Goal: Communication & Community: Answer question/provide support

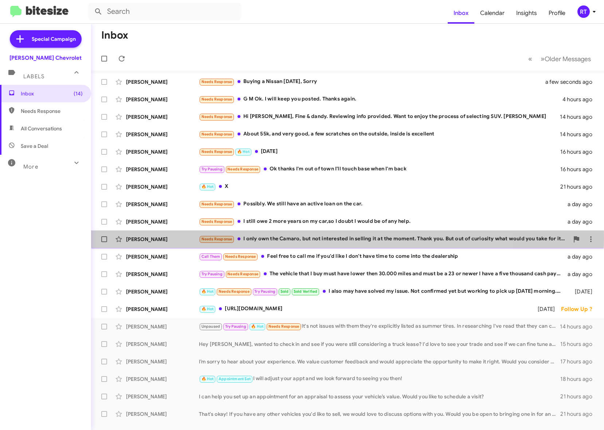
click at [281, 239] on div "Needs Response I only own the Camaro, but not interested in selling it at the m…" at bounding box center [384, 239] width 370 height 8
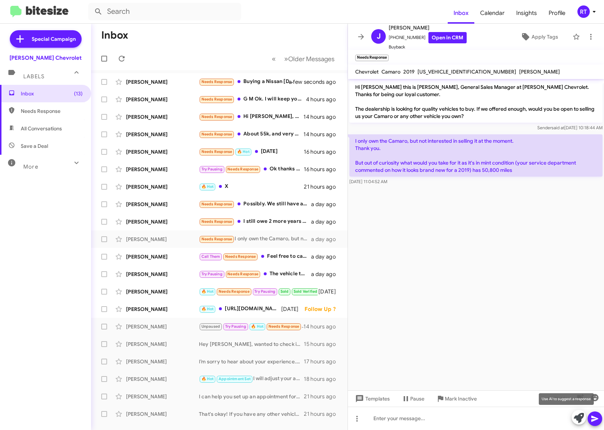
click at [575, 420] on icon at bounding box center [579, 418] width 10 height 10
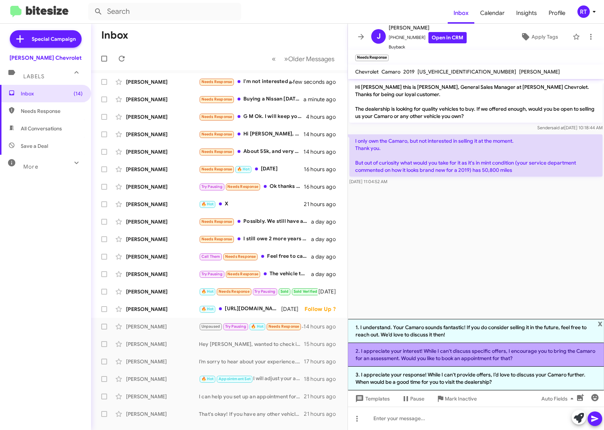
click at [504, 351] on li "2. I appreciate your interest! While I can't discuss specific offers, I encoura…" at bounding box center [476, 355] width 256 height 24
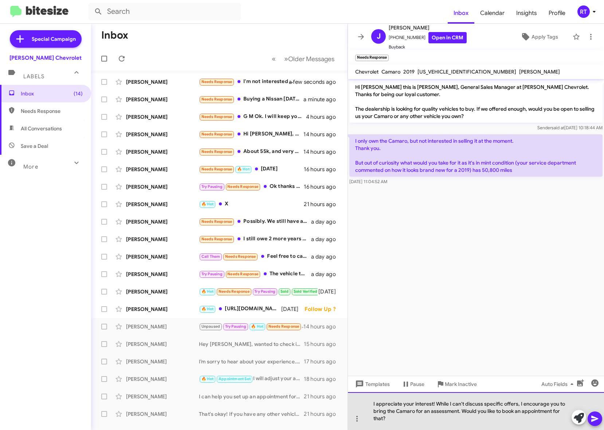
click at [519, 404] on div "I appreciate your interest! While I can't discuss specific offers, I encourage …" at bounding box center [476, 411] width 256 height 38
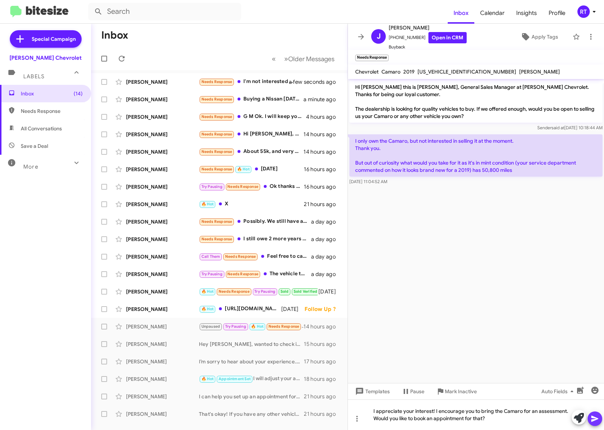
click at [597, 419] on icon at bounding box center [595, 419] width 9 height 9
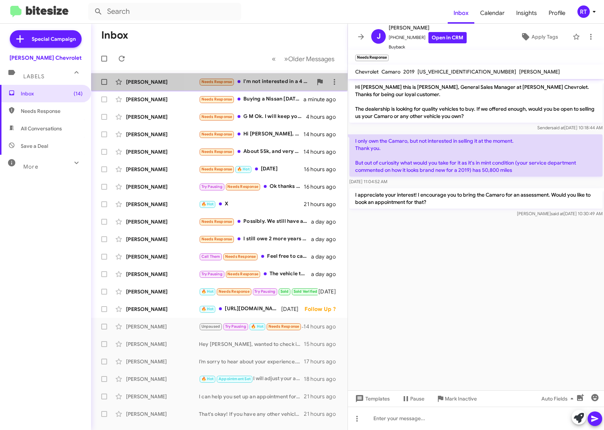
click at [250, 85] on div "Needs Response I'm not interested in a 4 cylinder vehicle" at bounding box center [256, 82] width 114 height 8
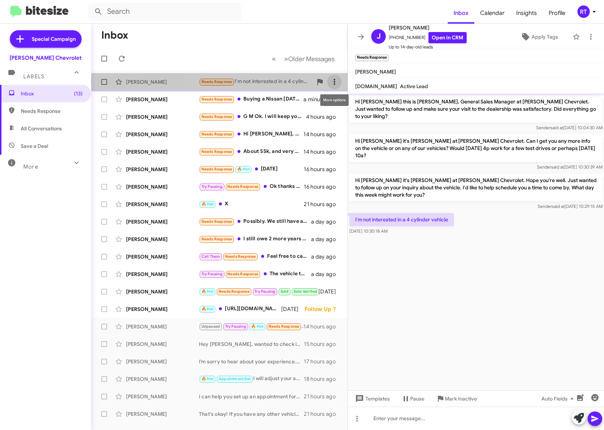
click at [329, 81] on span at bounding box center [334, 82] width 15 height 9
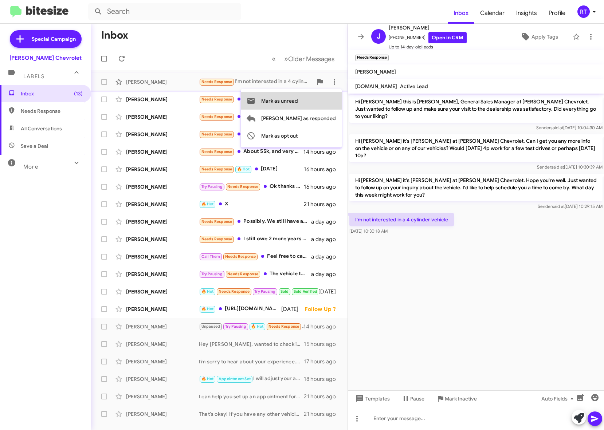
click at [298, 102] on span "Mark as unread" at bounding box center [279, 100] width 37 height 17
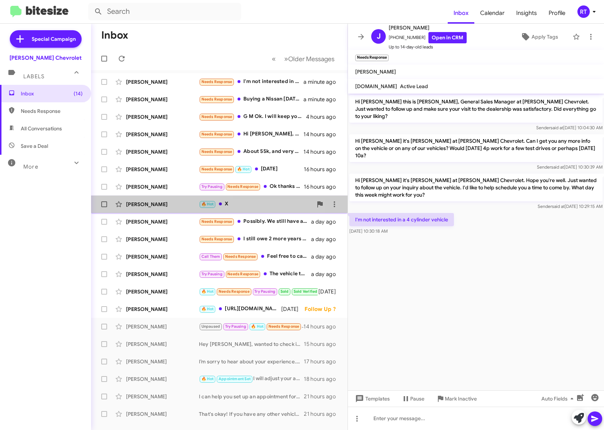
click at [152, 211] on div "Menacham Shulman 🔥 Hot X 21 hours ago" at bounding box center [219, 204] width 245 height 15
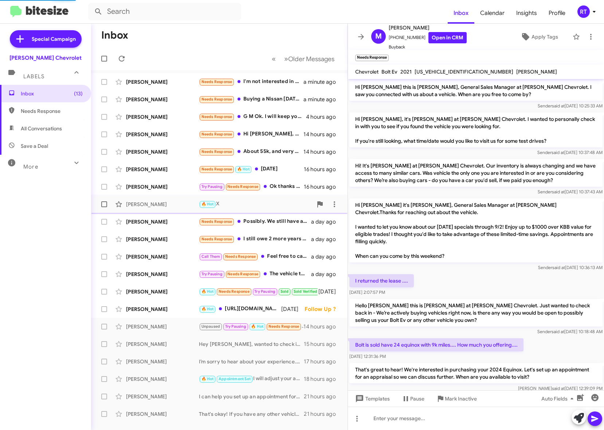
scroll to position [250, 0]
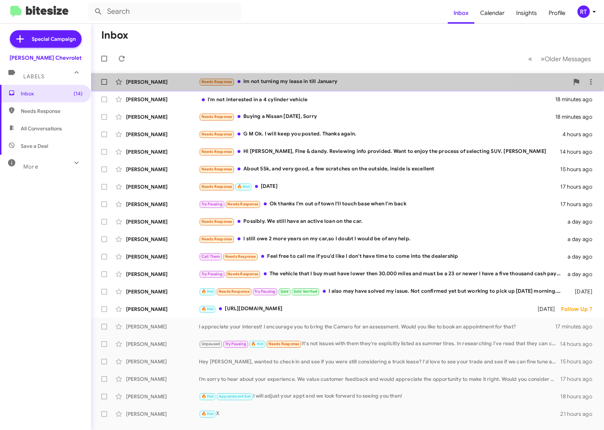
click at [280, 81] on div "Needs Response Im not turning my lease in till January" at bounding box center [384, 82] width 370 height 8
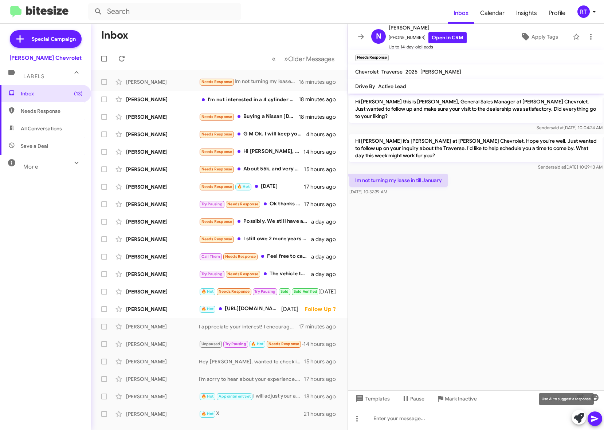
click at [576, 418] on icon at bounding box center [579, 418] width 10 height 10
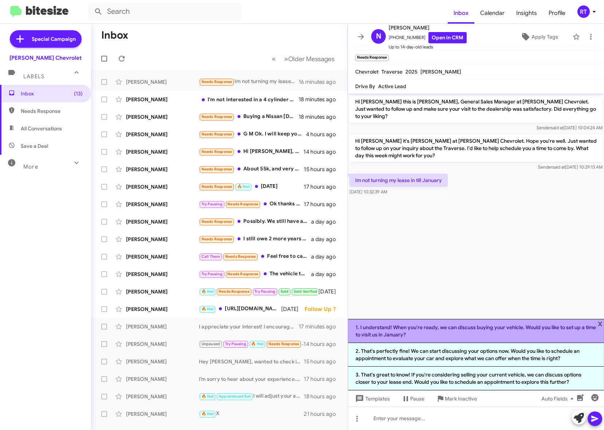
click at [418, 332] on li "1. I understand! When you're ready, we can discuss buying your vehicle. Would y…" at bounding box center [476, 331] width 256 height 24
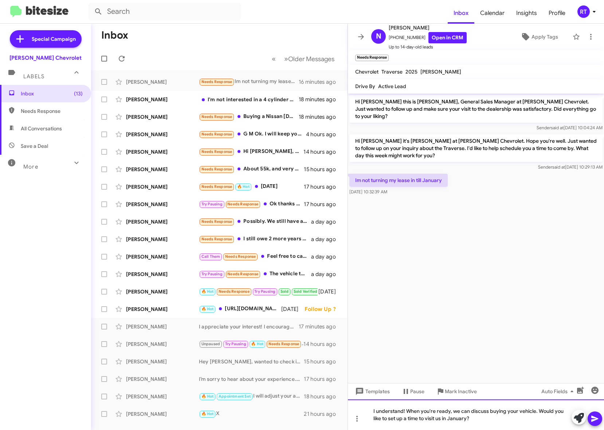
click at [466, 423] on div "I understand! When you're ready, we can discuss buying your vehicle. Would you …" at bounding box center [476, 415] width 256 height 31
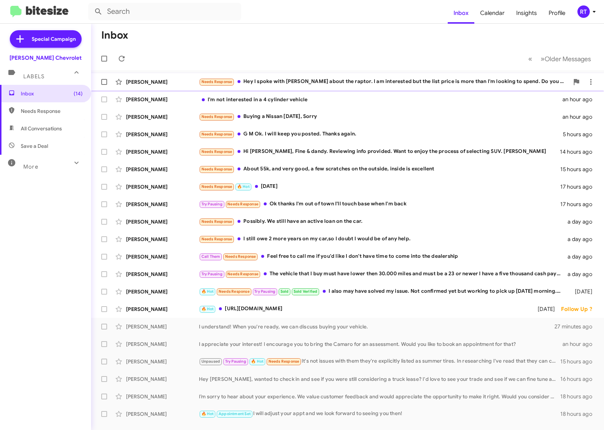
click at [325, 82] on div "Needs Response Hey I spoke with Leandro about the raptor. I am interested but t…" at bounding box center [384, 82] width 370 height 8
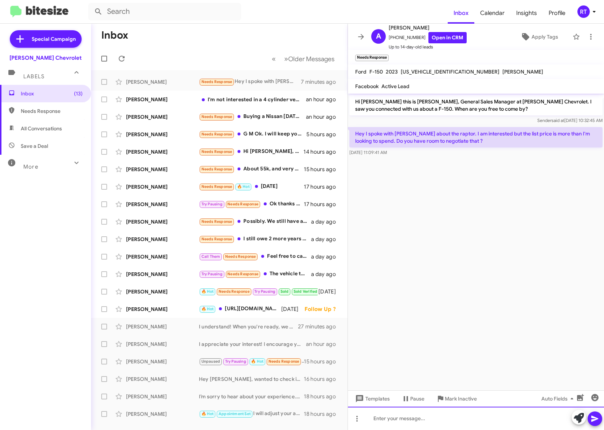
click at [384, 417] on div at bounding box center [476, 418] width 256 height 23
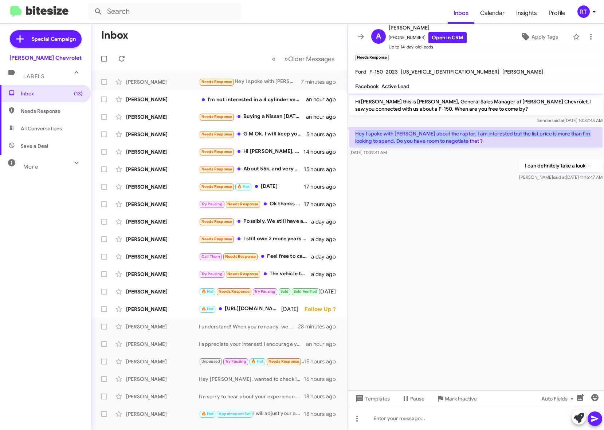
drag, startPoint x: 356, startPoint y: 133, endPoint x: 516, endPoint y: 142, distance: 160.6
click at [516, 142] on p "Hey I spoke with Leandro about the raptor. I am interested but the list price i…" at bounding box center [475, 137] width 253 height 20
copy p "Hey I spoke with Leandro about the raptor. I am interested but the list price i…"
click at [386, 230] on cdk-virtual-scroll-viewport "Hi Alex this is Adam Elkins, General Sales Manager at Elkins Chevrolet. I saw y…" at bounding box center [476, 242] width 256 height 297
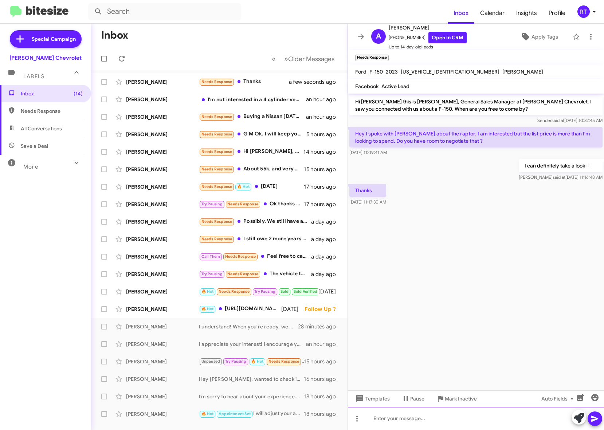
click at [383, 416] on div at bounding box center [476, 418] width 256 height 23
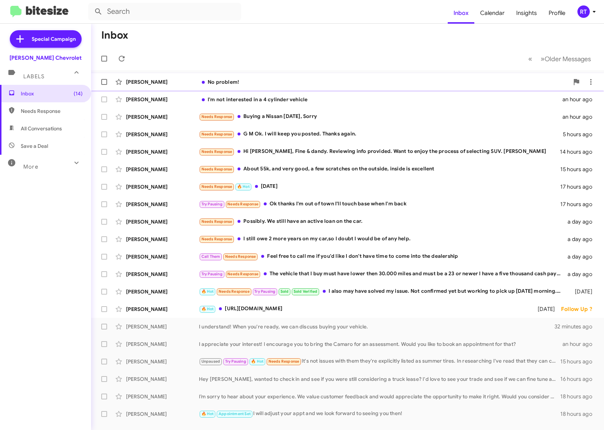
click at [225, 82] on div "No problem!" at bounding box center [384, 81] width 370 height 7
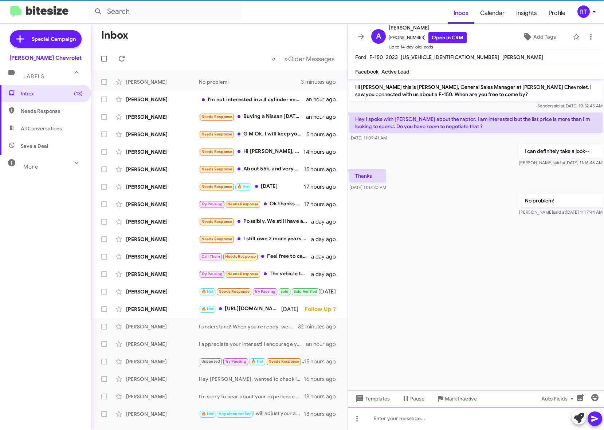
click at [392, 419] on div at bounding box center [476, 418] width 256 height 23
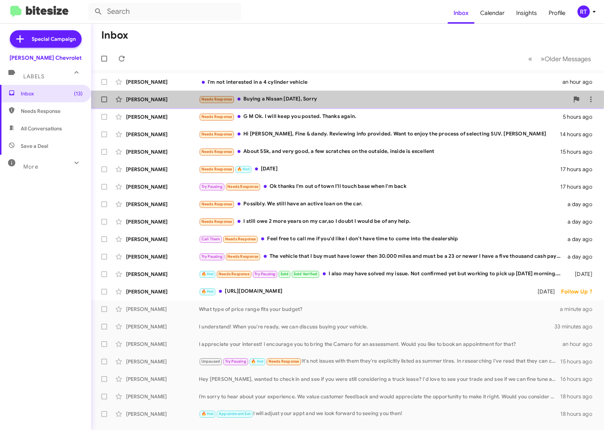
click at [265, 98] on div "Needs Response Buying a Nissan [DATE], Sorry" at bounding box center [384, 99] width 370 height 8
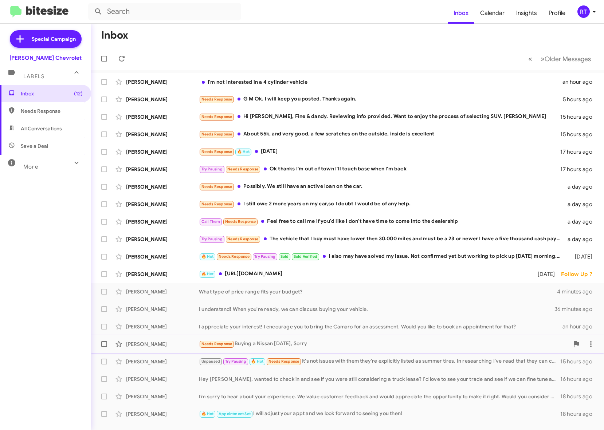
click at [146, 344] on div "[PERSON_NAME]" at bounding box center [162, 344] width 73 height 7
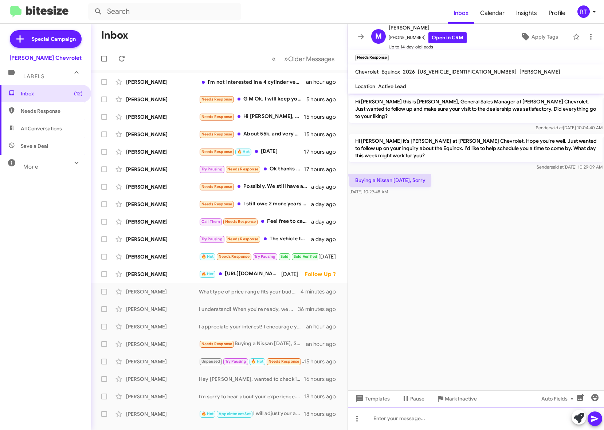
paste div
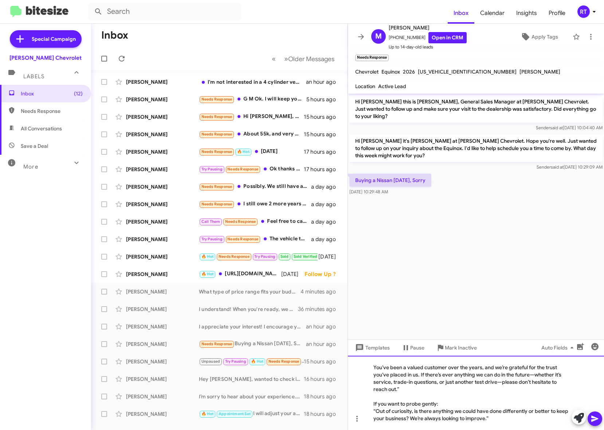
click at [403, 389] on div "You’ve been a valued customer over the years, and we’re grateful for the trust …" at bounding box center [476, 393] width 256 height 74
click at [447, 404] on div "If you want to probe gently:" at bounding box center [472, 403] width 198 height 7
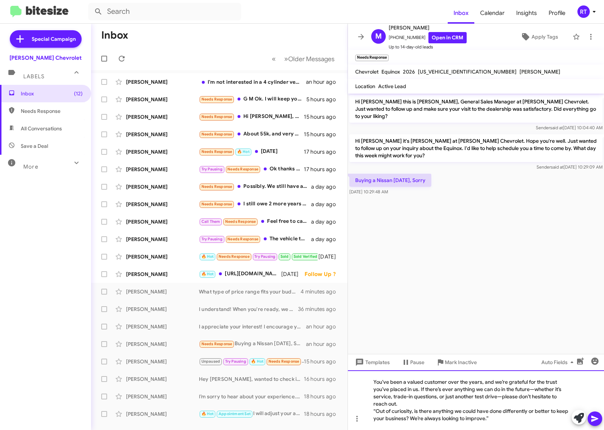
click at [375, 411] on div "“Out of curiosity, is there anything we could have done differently or better t…" at bounding box center [472, 415] width 198 height 15
click at [491, 419] on div "Out of curiosity, is there anything we could have done differently or better to…" at bounding box center [472, 415] width 198 height 15
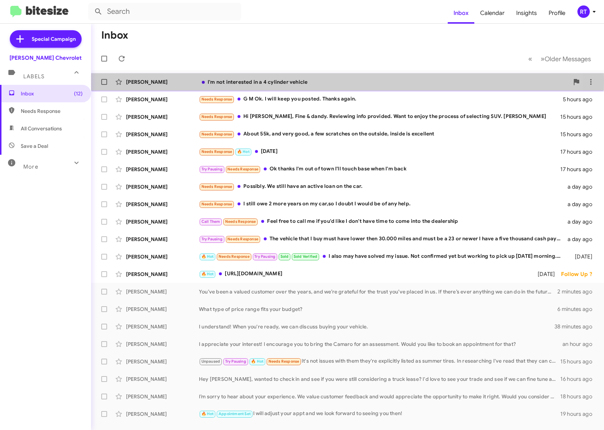
click at [270, 81] on div "I'm not interested in a 4 cylinder vehicle" at bounding box center [384, 81] width 370 height 7
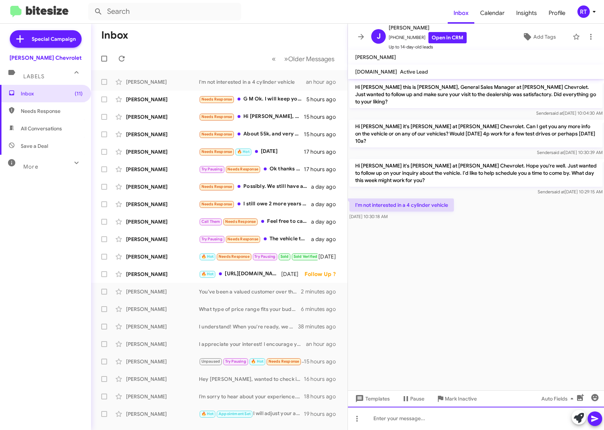
paste div
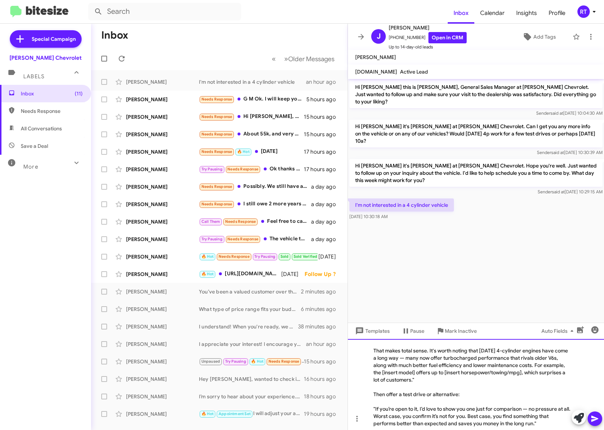
click at [468, 396] on div "Then offer a test drive or alternative:" at bounding box center [472, 394] width 198 height 7
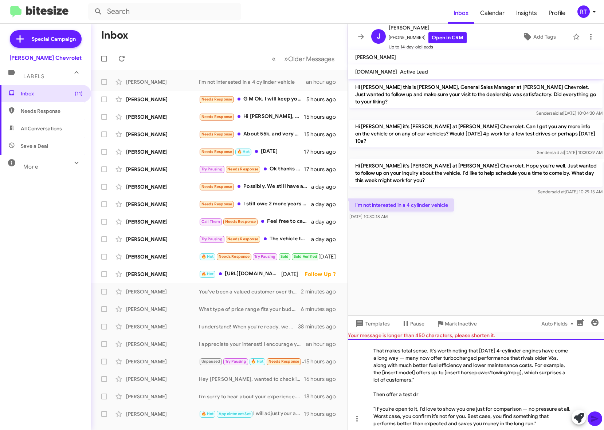
click at [445, 380] on div "That makes total sense. It's worth noting that today’s 4-cylinder engines have …" at bounding box center [476, 384] width 256 height 91
click at [421, 395] on div "Then offer a test dr" at bounding box center [472, 394] width 198 height 7
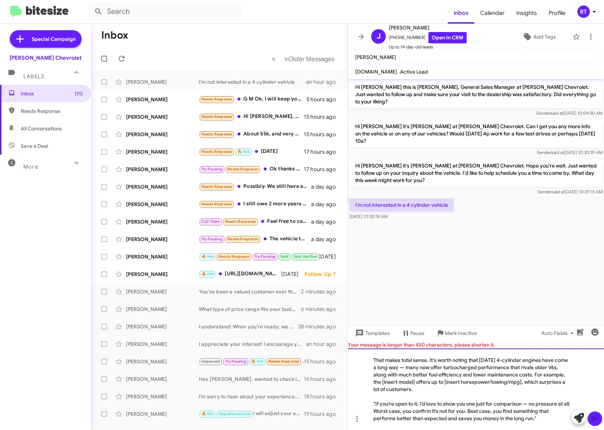
click at [392, 396] on div at bounding box center [472, 396] width 198 height 7
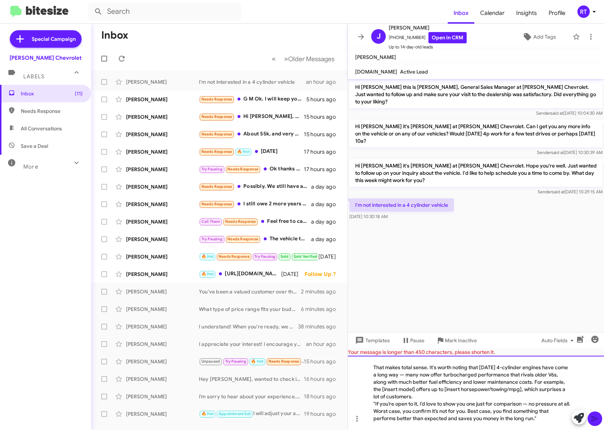
click at [376, 403] on div ""If you’re open to it, I’d love to show you one just for comparison — no pressu…" at bounding box center [472, 411] width 198 height 22
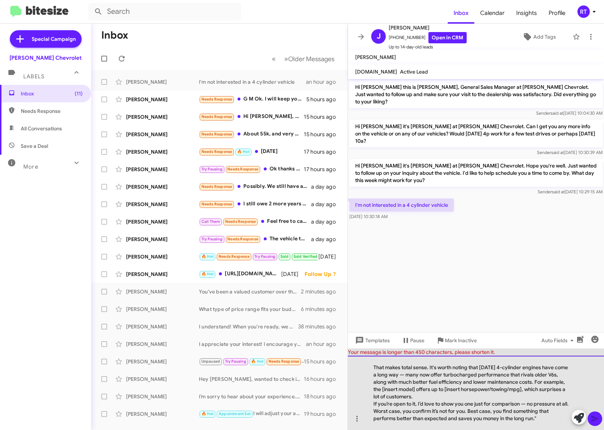
click at [539, 419] on div "If you’re open to it, I’d love to show you one just for comparison — no pressur…" at bounding box center [472, 411] width 198 height 22
drag, startPoint x: 534, startPoint y: 382, endPoint x: 567, endPoint y: 396, distance: 36.1
click at [567, 396] on div "That makes total sense. It's worth noting that today’s 4-cylinder engines have …" at bounding box center [476, 393] width 256 height 74
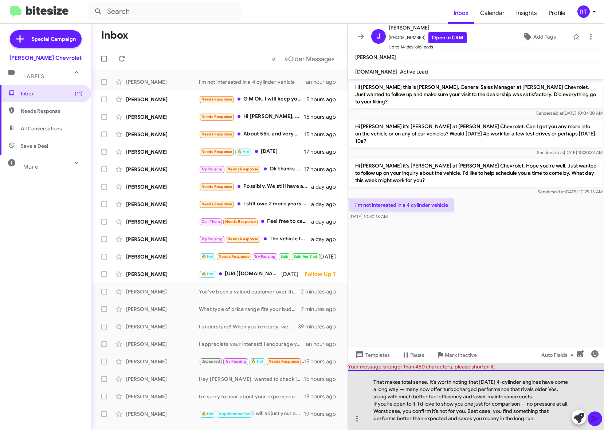
click at [545, 421] on div "If you’re open to it, I’d love to show you one just for comparison — no pressur…" at bounding box center [472, 411] width 198 height 22
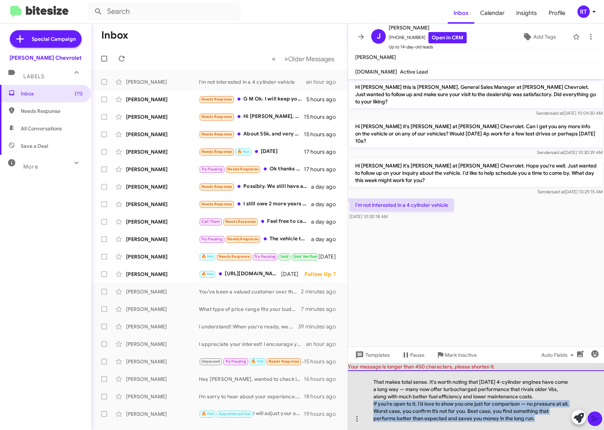
drag, startPoint x: 371, startPoint y: 405, endPoint x: 541, endPoint y: 422, distance: 170.7
click at [541, 422] on div "That makes total sense. It's worth noting that today’s 4-cylinder engines have …" at bounding box center [476, 401] width 256 height 60
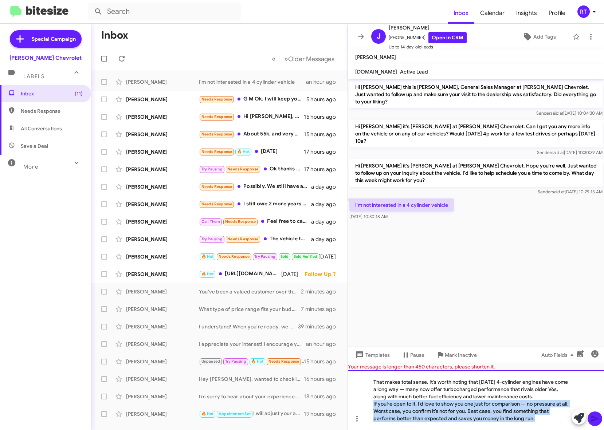
copy div "If you’re open to it, I’d love to show you one just for comparison — no pressur…"
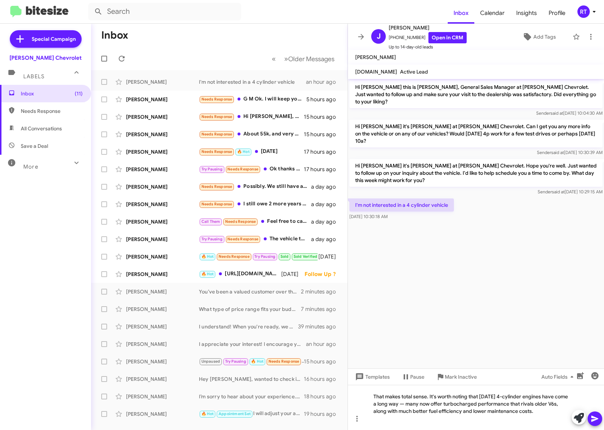
click at [598, 419] on icon at bounding box center [594, 419] width 7 height 6
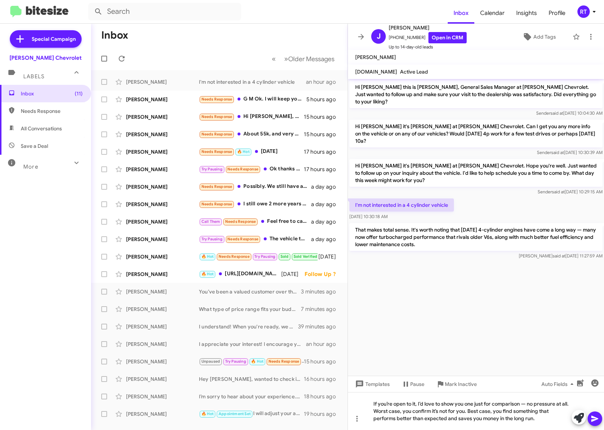
click at [598, 422] on icon at bounding box center [595, 419] width 9 height 9
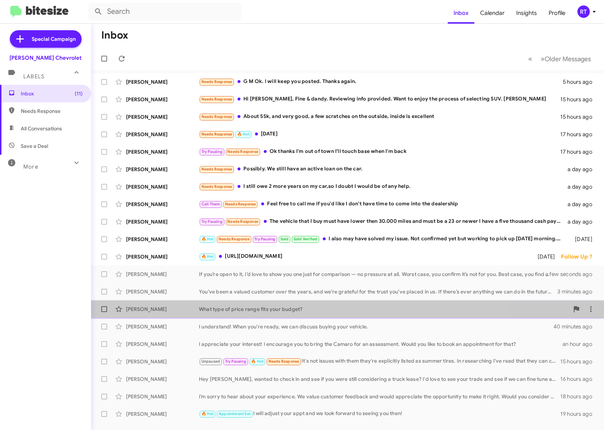
click at [141, 309] on div "[PERSON_NAME]" at bounding box center [162, 309] width 73 height 7
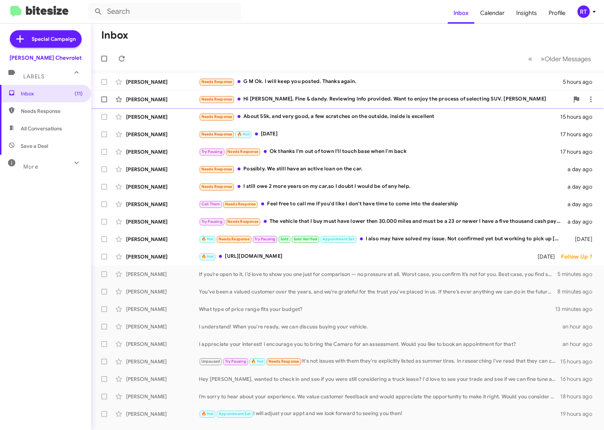
click at [344, 98] on div "Needs Response Hi [PERSON_NAME], Fine & dandy. Reviewing info provided. Want to…" at bounding box center [384, 99] width 370 height 8
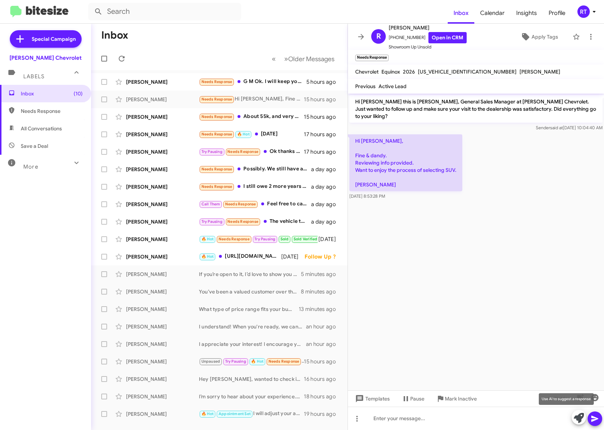
click at [575, 416] on icon at bounding box center [579, 418] width 10 height 10
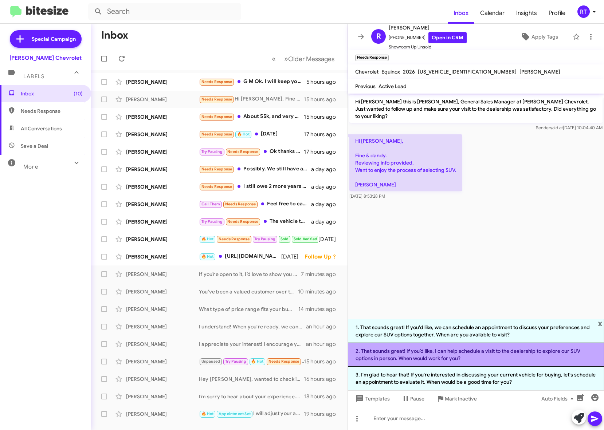
click at [470, 354] on li "2. That sounds great! If you’d like, I can help schedule a visit to the dealers…" at bounding box center [476, 355] width 256 height 24
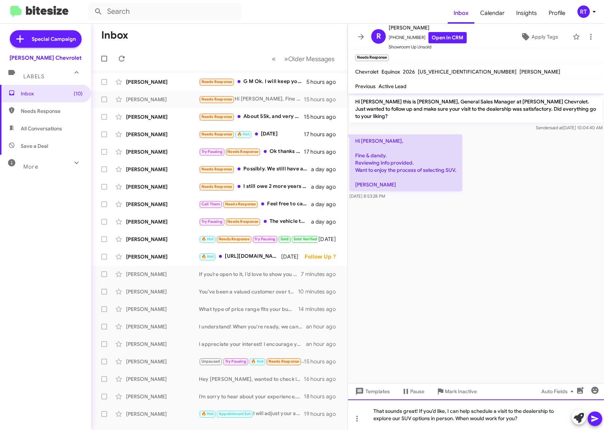
click at [524, 422] on div "That sounds great! If you’d like, I can help schedule a visit to the dealership…" at bounding box center [476, 415] width 256 height 31
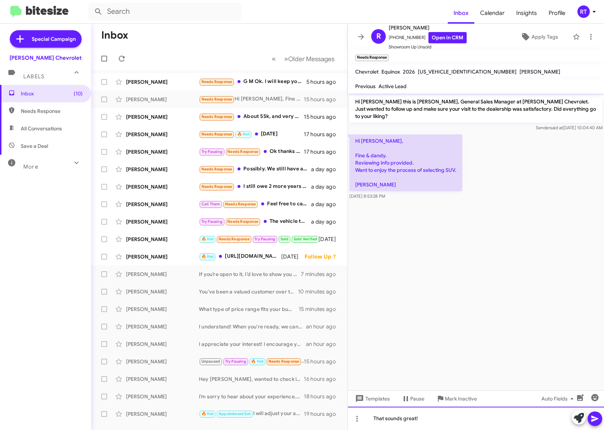
click at [421, 419] on div "That sounds great!" at bounding box center [476, 418] width 256 height 23
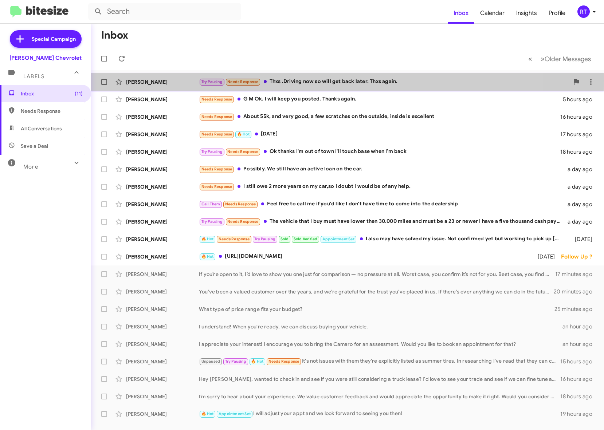
click at [296, 81] on div "Try Pausing Needs Response Thxs .Driving now so will get back later. Thxs again." at bounding box center [384, 82] width 370 height 8
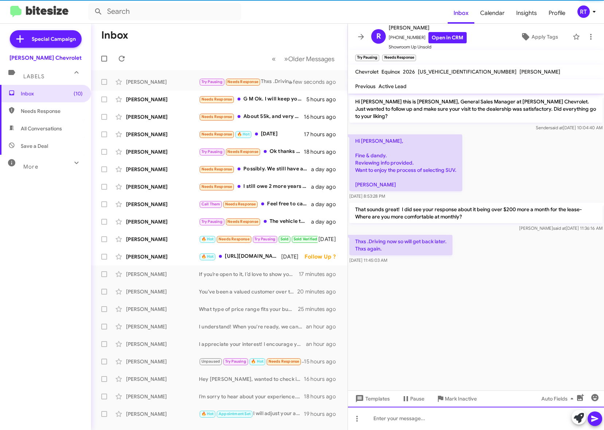
click at [382, 416] on div at bounding box center [476, 418] width 256 height 23
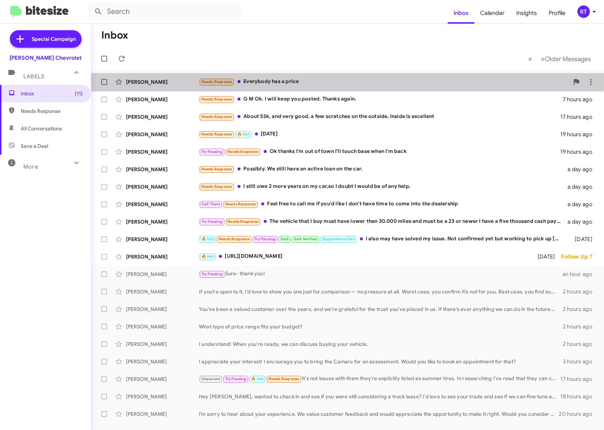
click at [132, 78] on div "[PERSON_NAME] Needs Response Everybody has a price 6 minutes ago" at bounding box center [347, 82] width 501 height 15
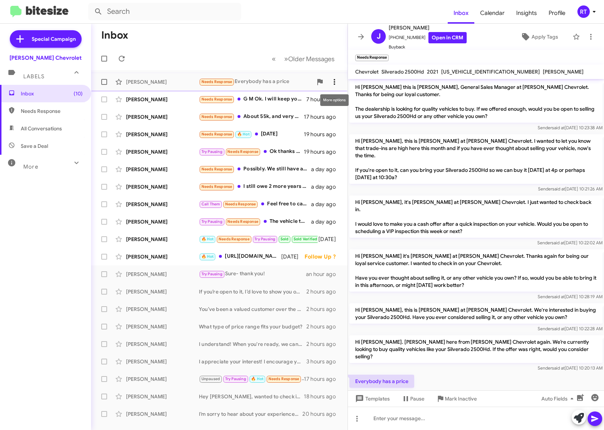
click at [333, 82] on icon at bounding box center [334, 82] width 9 height 9
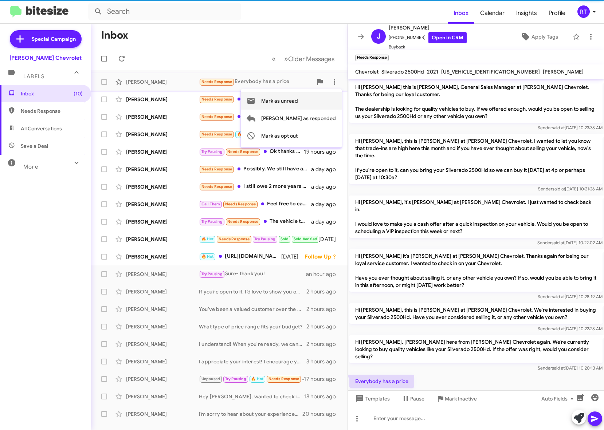
click at [298, 99] on span "Mark as unread" at bounding box center [279, 100] width 37 height 17
